Goal: Use online tool/utility: Utilize a website feature to perform a specific function

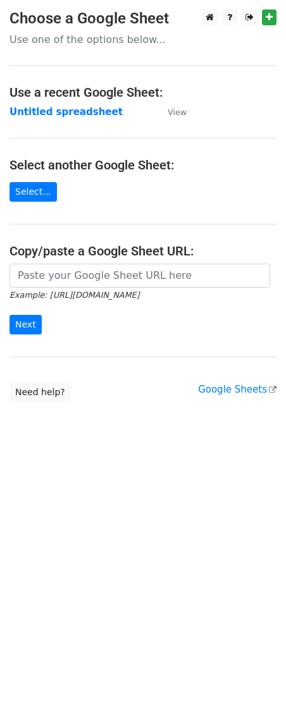
click at [57, 292] on small "Example: [URL][DOMAIN_NAME]" at bounding box center [74, 294] width 130 height 9
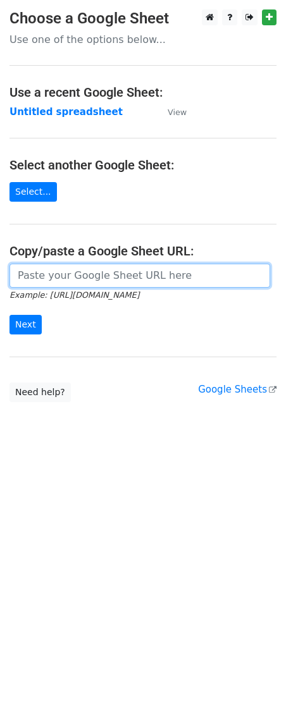
click at [51, 276] on input "url" at bounding box center [139, 276] width 261 height 24
paste input "[URL][DOMAIN_NAME]"
type input "[URL][DOMAIN_NAME]"
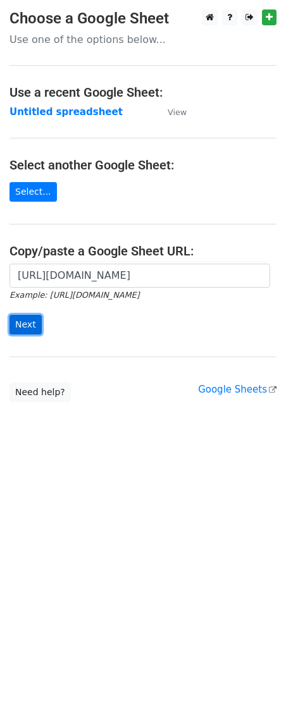
click at [23, 326] on input "Next" at bounding box center [25, 325] width 32 height 20
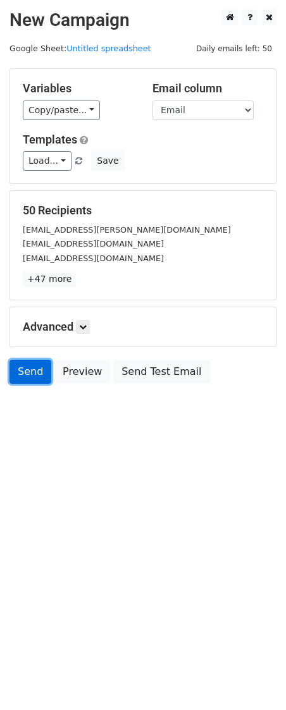
click at [20, 374] on link "Send" at bounding box center [30, 372] width 42 height 24
click at [25, 384] on link "Send" at bounding box center [30, 372] width 42 height 24
